Goal: Task Accomplishment & Management: Use online tool/utility

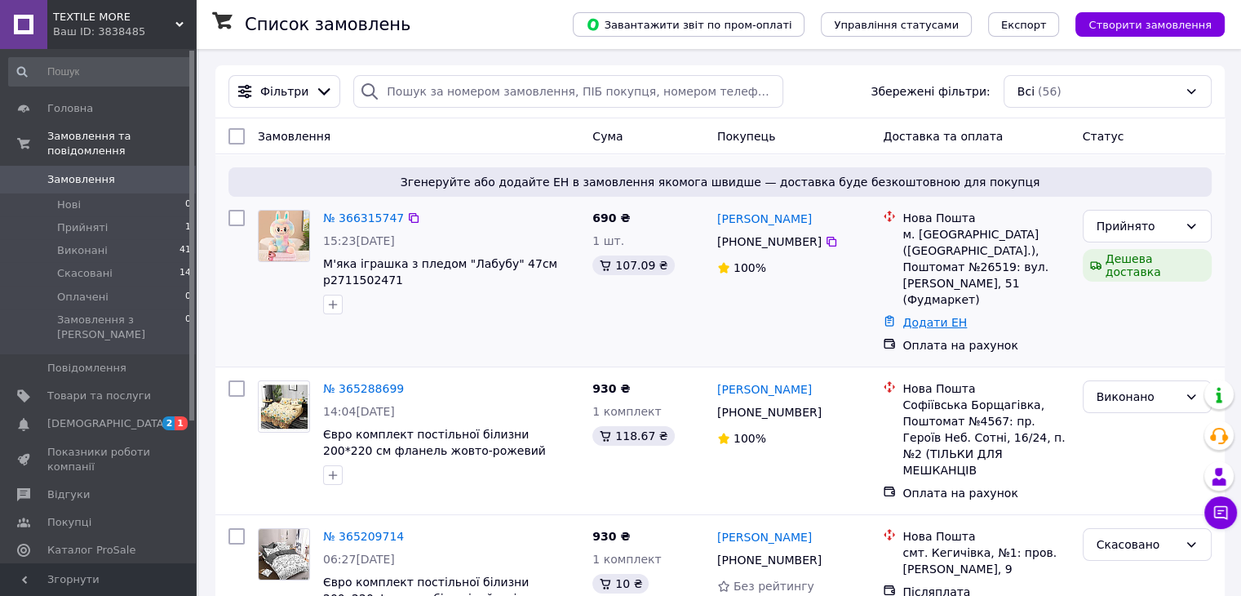
click at [935, 316] on link "Додати ЕН" at bounding box center [935, 322] width 64 height 13
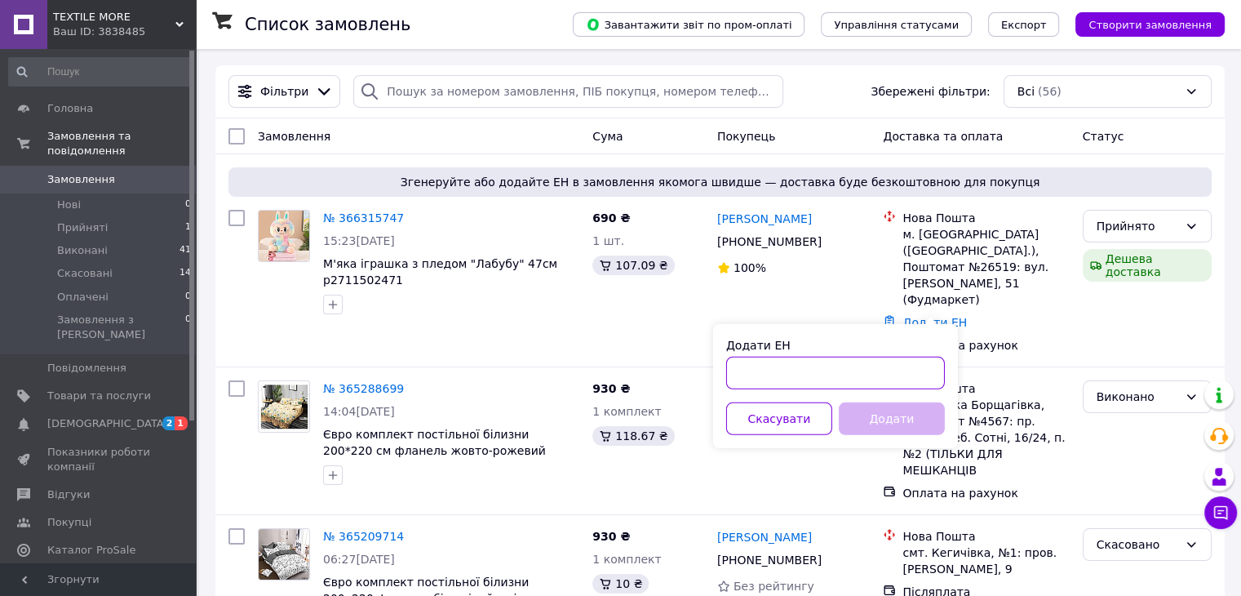
paste input "close Створена: [DATE] 16:45:00 20 4512 6916 8081"
type input "close Створена: [DATE] 16:45:00 20 4512 6916 8081"
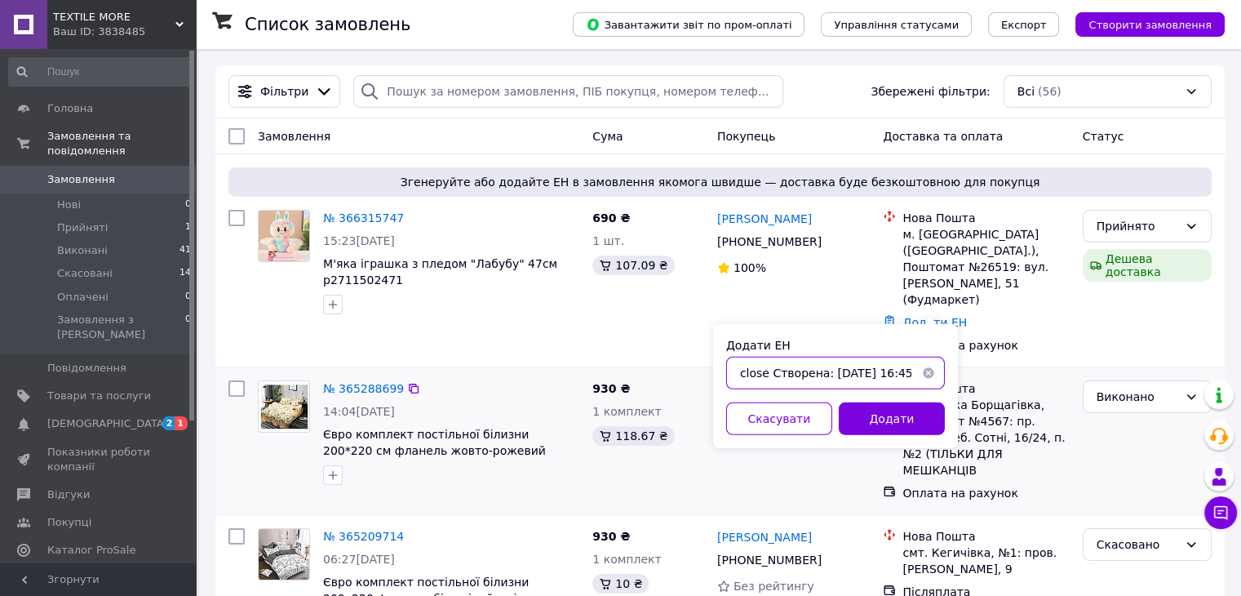
drag, startPoint x: 810, startPoint y: 374, endPoint x: 646, endPoint y: 362, distance: 165.3
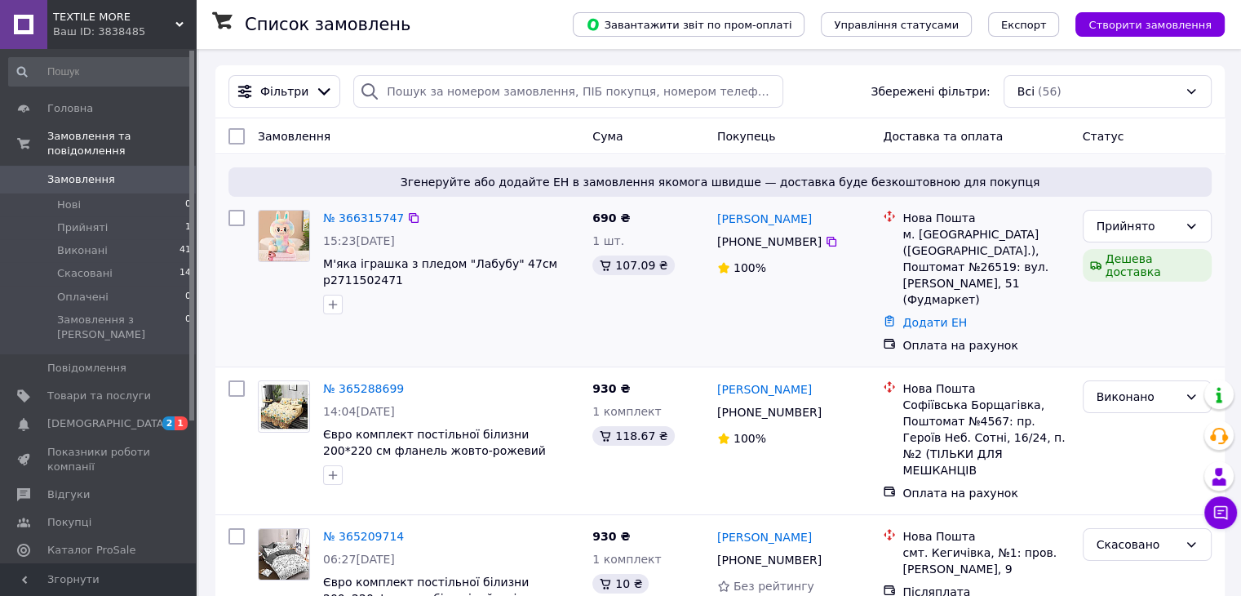
click at [899, 311] on div "Додати ЕН" at bounding box center [985, 322] width 173 height 23
click at [889, 314] on icon at bounding box center [889, 320] width 13 height 13
click at [914, 316] on link "Додати ЕН" at bounding box center [935, 322] width 64 height 13
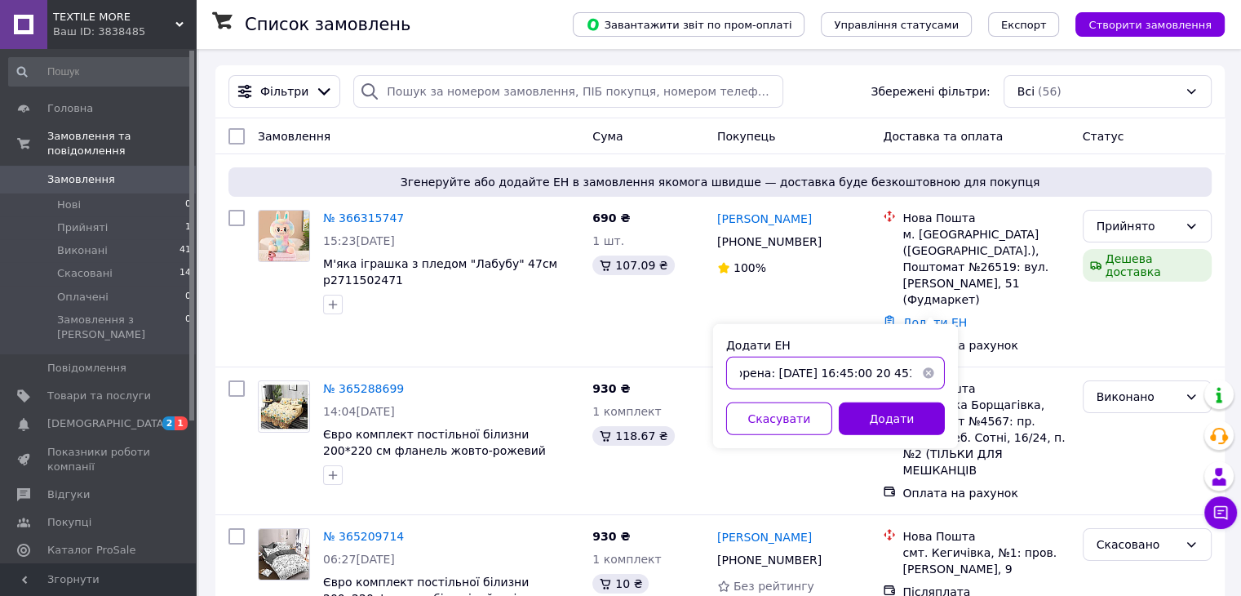
scroll to position [0, 62]
drag, startPoint x: 908, startPoint y: 370, endPoint x: 810, endPoint y: 373, distance: 98.8
click at [810, 373] on input "close Створена: [DATE] 16:45:00 20 4512 6916 8081" at bounding box center [835, 373] width 219 height 33
drag, startPoint x: 862, startPoint y: 373, endPoint x: 701, endPoint y: 357, distance: 161.6
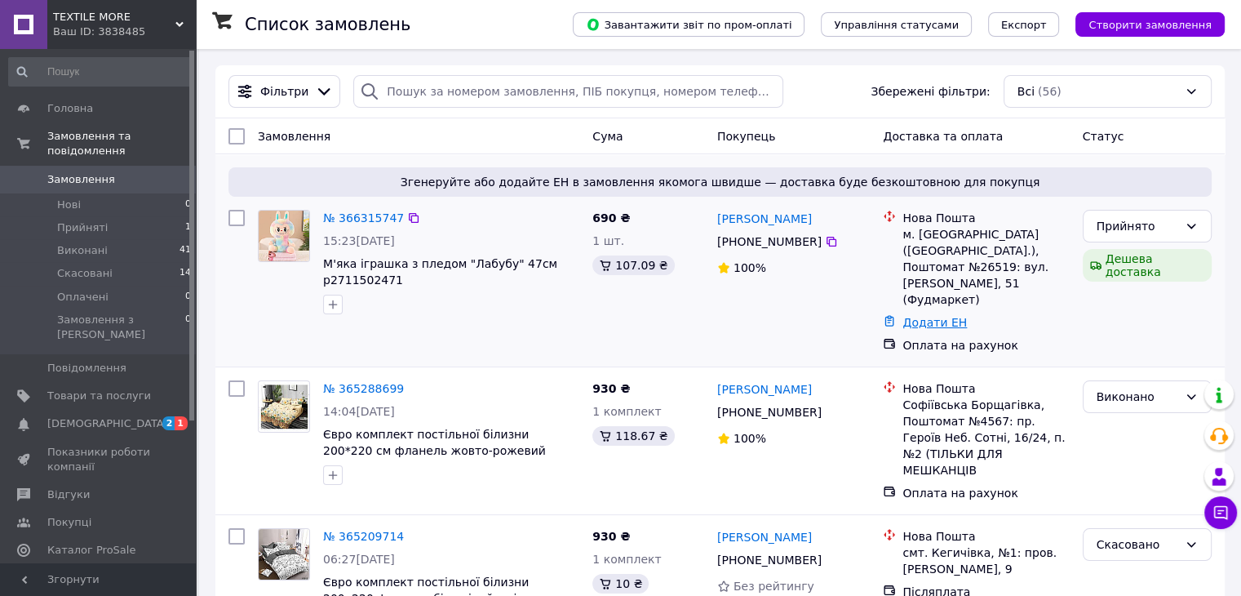
click at [917, 316] on link "Додати ЕН" at bounding box center [935, 322] width 64 height 13
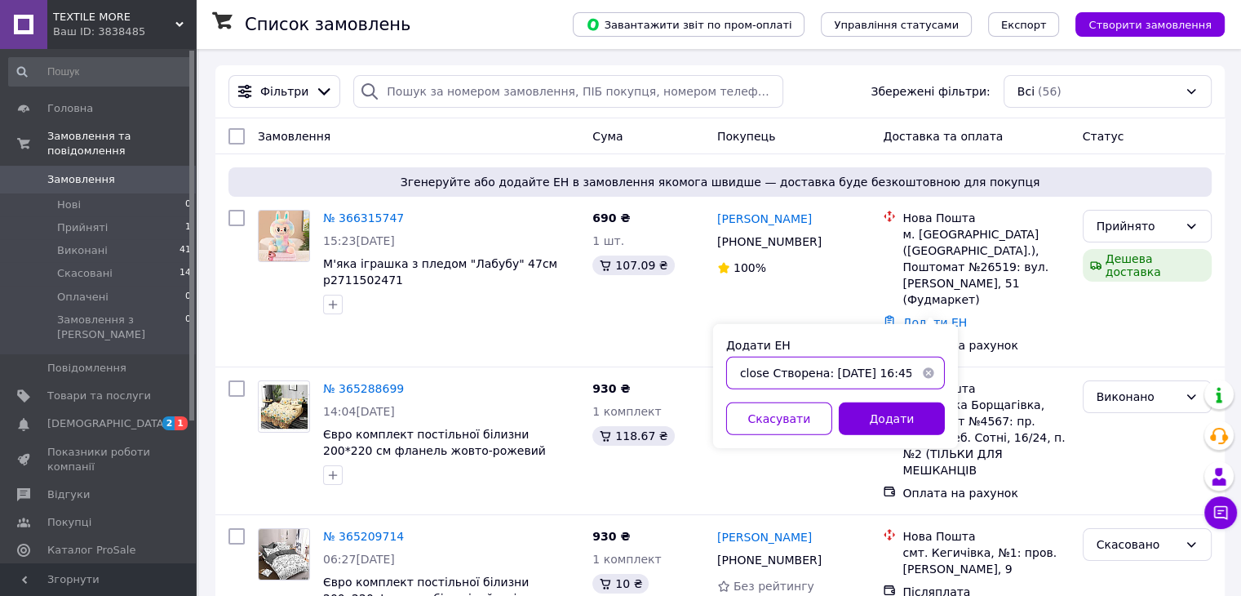
click at [909, 375] on input "close Створена: [DATE] 16:45:00 20 4512 6916 8081" at bounding box center [835, 373] width 219 height 33
drag, startPoint x: 806, startPoint y: 377, endPoint x: 929, endPoint y: 383, distance: 122.5
click at [929, 383] on div "close Створена: [DATE] 16:45:00 20 4512 6916 8081" at bounding box center [835, 373] width 219 height 33
click at [814, 374] on input "close Створена: [DATE] 16:45:00 20 4512 6916 8081" at bounding box center [835, 373] width 219 height 33
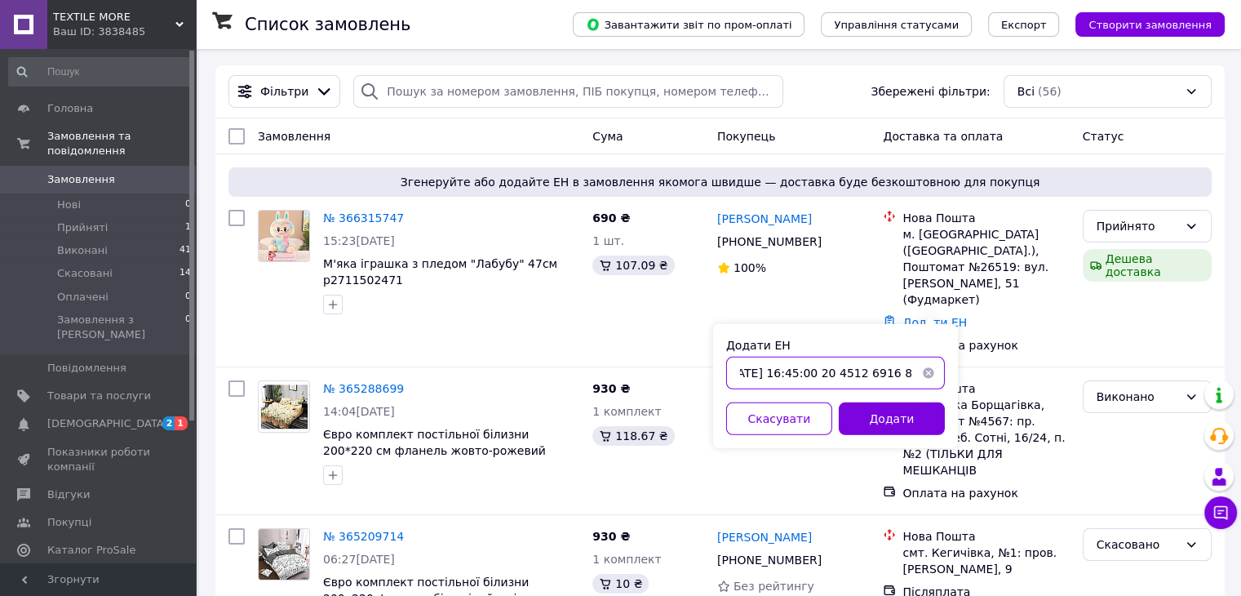
drag, startPoint x: 814, startPoint y: 374, endPoint x: 779, endPoint y: 375, distance: 35.1
click at [779, 375] on input "close Створена: [DATE] 16:45:00 20 4512 6916 8081" at bounding box center [835, 373] width 219 height 33
type input "20 4512 6916 8081"
click at [877, 417] on button "Додати" at bounding box center [892, 418] width 106 height 33
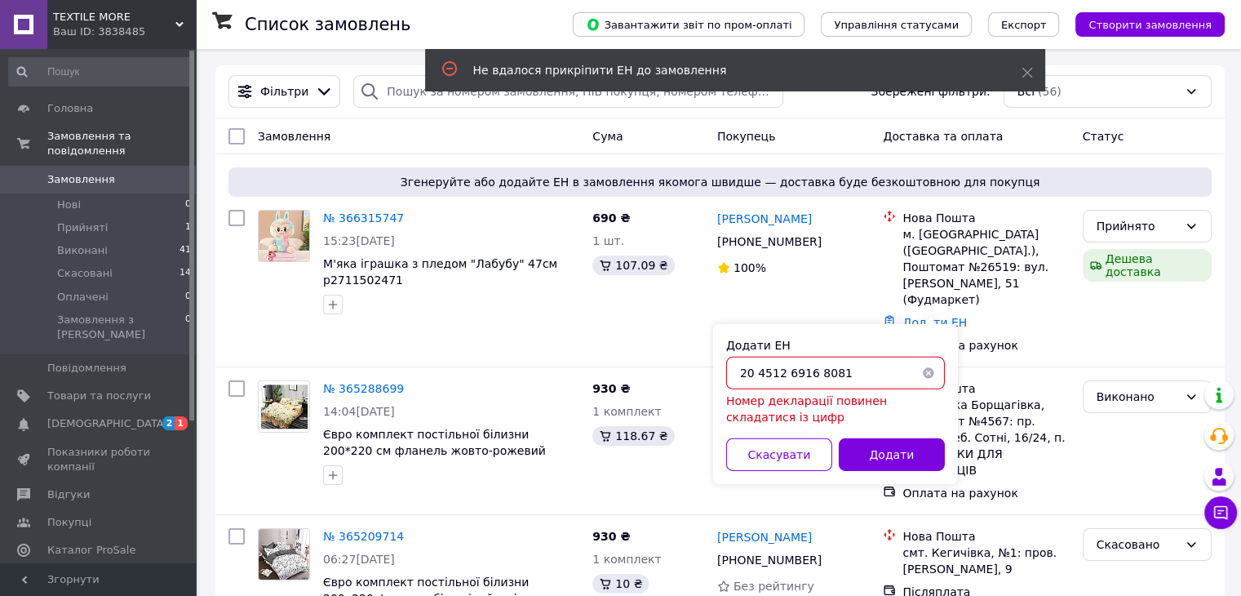
click at [741, 373] on input "20 4512 6916 8081" at bounding box center [835, 373] width 219 height 33
click at [920, 449] on button "Додати" at bounding box center [892, 454] width 106 height 33
click at [879, 376] on input "20 4512 6916 8081" at bounding box center [835, 373] width 219 height 33
click at [927, 371] on button "button" at bounding box center [928, 373] width 33 height 33
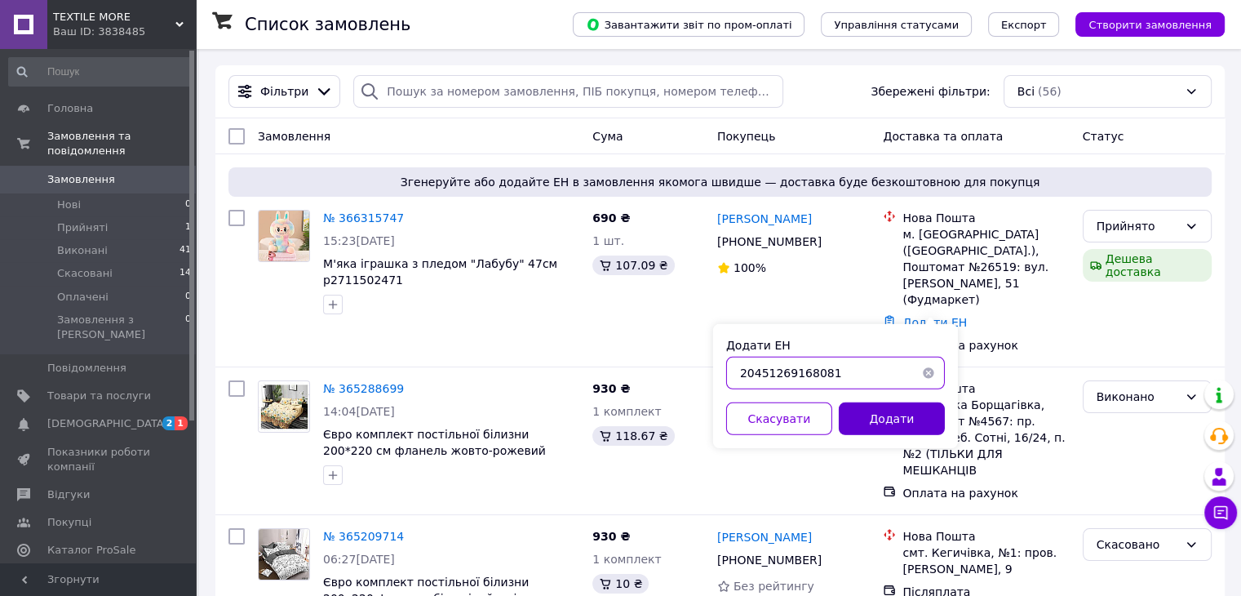
type input "20451269168081"
click at [908, 428] on button "Додати" at bounding box center [892, 418] width 106 height 33
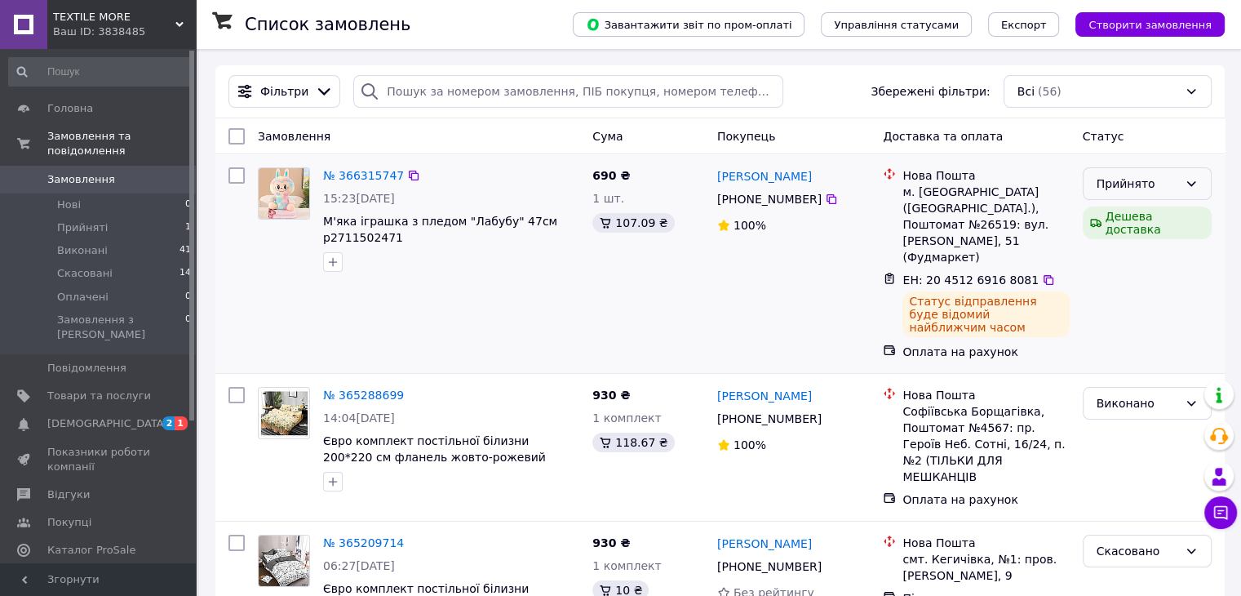
click at [1195, 182] on icon at bounding box center [1191, 183] width 9 height 5
click at [1130, 224] on li "Виконано" at bounding box center [1146, 219] width 127 height 29
